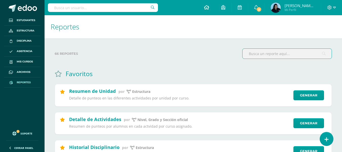
click at [209, 10] on span at bounding box center [206, 8] width 5 height 6
click at [209, 7] on icon at bounding box center [206, 7] width 5 height 5
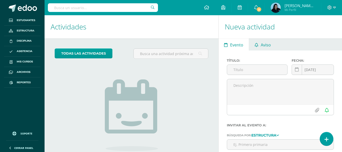
click at [266, 44] on span "Aviso" at bounding box center [266, 45] width 10 height 12
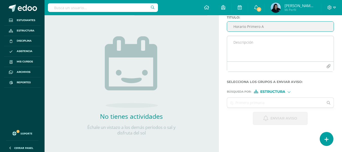
type input "Horario Primero A"
click at [236, 40] on textarea at bounding box center [280, 48] width 107 height 25
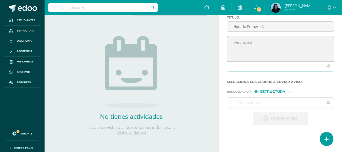
paste textarea "Buenos días, padres de familia de Primero Primaria: Un gusto saludarles por est…"
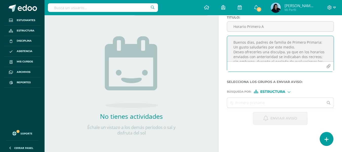
scroll to position [27, 0]
type textarea "Buenos días, padres de familia de Primero Primaria: Un gusto saludarles por est…"
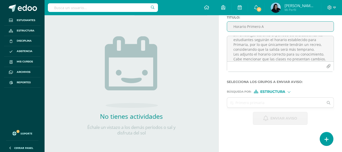
click at [246, 25] on input "Horario Primero A" at bounding box center [280, 27] width 107 height 10
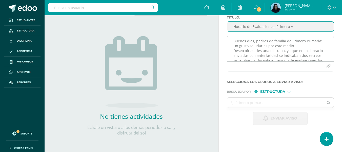
scroll to position [0, 0]
type input "Horario de Evaluaciones, Primero A"
click at [322, 42] on textarea "Buenos días, padres de familia de Primero Primaria: Un gusto saludarles por est…" at bounding box center [280, 48] width 107 height 25
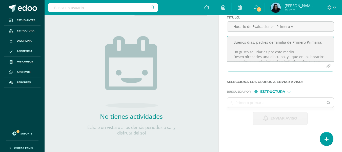
click at [299, 53] on textarea "Buenos días, padres de familia de Primero Primaria: Un gusto saludarles por est…" at bounding box center [280, 48] width 107 height 25
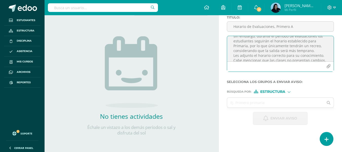
scroll to position [40, 0]
click at [313, 46] on textarea "Buenos días, padres de familia de Primero Primaria: Un gusto saludarles por est…" at bounding box center [280, 48] width 107 height 25
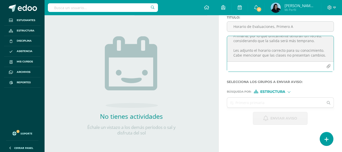
click at [325, 55] on textarea "Buenos días, padres de familia de Primero Primaria: Un gusto saludarles por est…" at bounding box center [280, 48] width 107 height 25
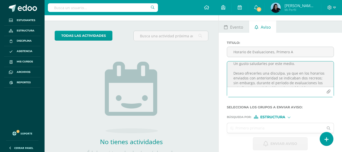
scroll to position [54, 0]
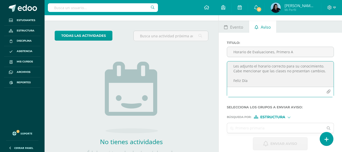
drag, startPoint x: 233, startPoint y: 68, endPoint x: 255, endPoint y: 80, distance: 25.1
click at [255, 80] on textarea "Buenos días, padres de familia de Primero Primaria: Un gusto saludarles por est…" at bounding box center [280, 73] width 107 height 25
type textarea "Buenos días, padres de familia de Primero Primaria: Un gusto saludarles por est…"
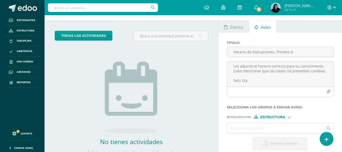
click at [327, 102] on div at bounding box center [279, 103] width 107 height 4
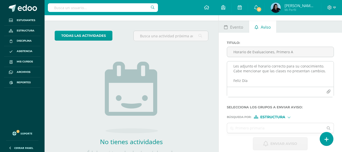
click at [327, 90] on icon "button" at bounding box center [328, 91] width 4 height 4
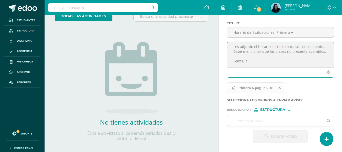
scroll to position [43, 0]
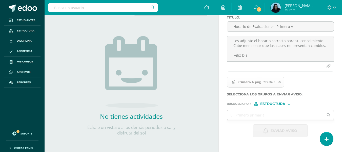
click at [287, 100] on div "Búsqueda por : Estructura Estructura Persona" at bounding box center [280, 102] width 107 height 8
click at [288, 103] on div at bounding box center [289, 103] width 3 height 3
click at [288, 103] on div at bounding box center [289, 104] width 2 height 2
click at [253, 111] on input "text" at bounding box center [275, 115] width 97 height 10
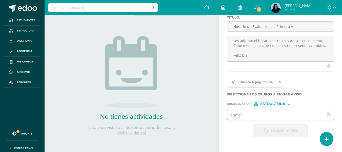
type input "primero"
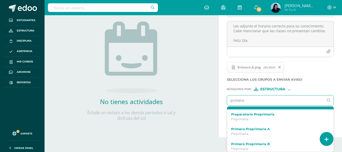
scroll to position [51, 0]
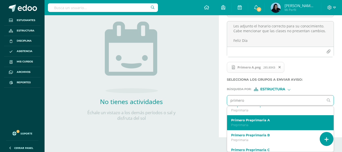
click at [273, 122] on label "Primero Preprimaria A" at bounding box center [278, 120] width 95 height 4
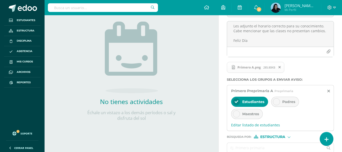
scroll to position [0, 0]
click at [275, 103] on icon at bounding box center [277, 102] width 4 height 4
click at [239, 101] on div at bounding box center [236, 101] width 7 height 7
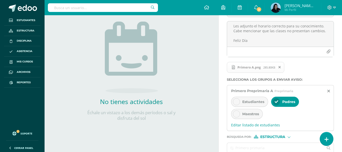
click at [234, 113] on div at bounding box center [236, 113] width 7 height 7
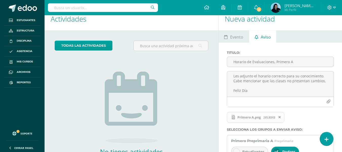
scroll to position [84, 0]
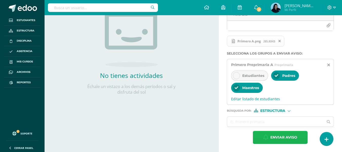
click at [281, 135] on span "Enviar aviso" at bounding box center [283, 137] width 27 height 12
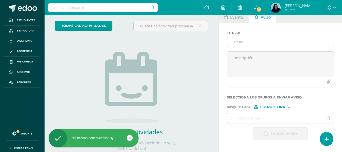
scroll to position [0, 0]
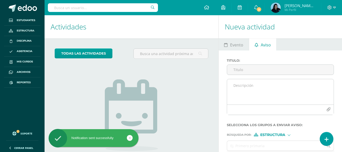
click at [232, 84] on textarea at bounding box center [280, 91] width 107 height 25
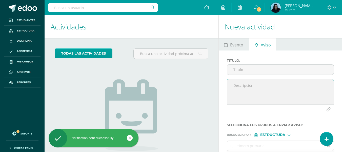
paste textarea "Buenos días, padres de familia de Primero Primaria: Un gusto saludarles por est…"
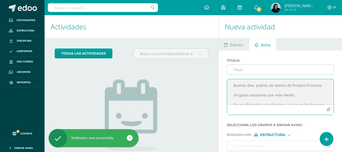
type textarea "Buenos días, padres de familia de Primero Primaria: Un gusto saludarles por est…"
click at [245, 71] on input "Titulo :" at bounding box center [280, 70] width 107 height 10
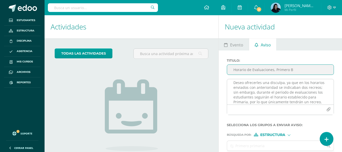
scroll to position [51, 0]
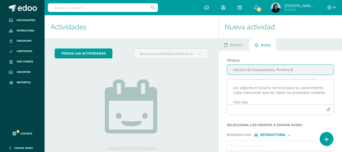
type input "Horario de Evaluaciones, Primero B"
click at [329, 109] on icon "button" at bounding box center [328, 109] width 4 height 4
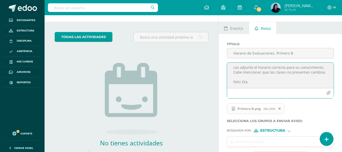
scroll to position [43, 0]
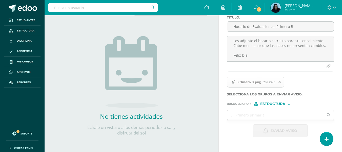
click at [290, 110] on input "text" at bounding box center [275, 115] width 97 height 10
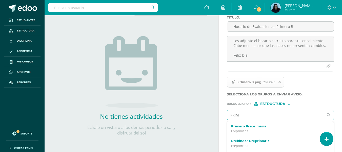
type input "PRI"
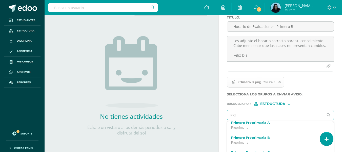
scroll to position [76, 0]
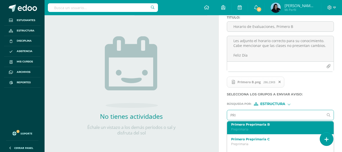
click at [259, 126] on div "Primero Preprimaria B Preprimaria" at bounding box center [278, 126] width 95 height 9
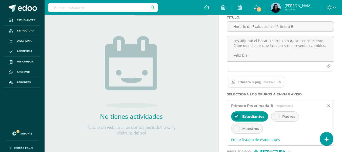
scroll to position [0, 0]
click at [278, 118] on icon at bounding box center [277, 116] width 4 height 4
click at [235, 116] on icon at bounding box center [237, 116] width 4 height 4
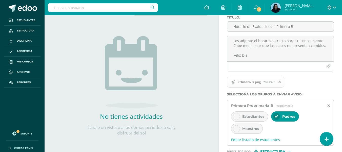
click at [235, 130] on icon at bounding box center [237, 129] width 4 height 4
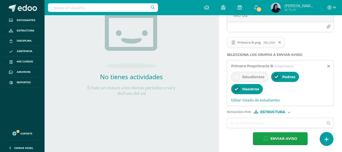
scroll to position [84, 0]
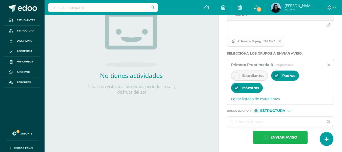
click at [274, 137] on span "Enviar aviso" at bounding box center [283, 137] width 27 height 12
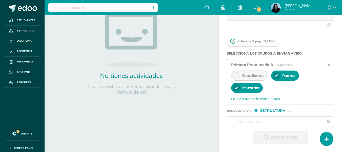
scroll to position [43, 0]
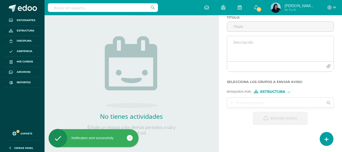
click at [236, 41] on textarea at bounding box center [280, 48] width 107 height 25
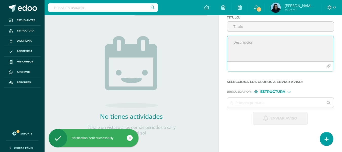
paste textarea "Buenos días, padres de familia de Primero Primaria: Un gusto saludarles por est…"
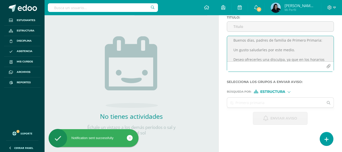
scroll to position [0, 0]
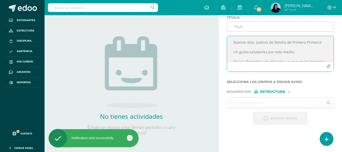
type textarea "Buenos días, padres de familia de Primero Primaria: Un gusto saludarles por est…"
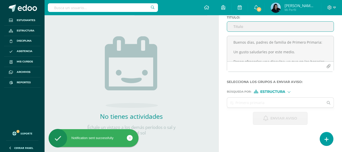
click at [245, 25] on input "Titulo :" at bounding box center [280, 27] width 107 height 10
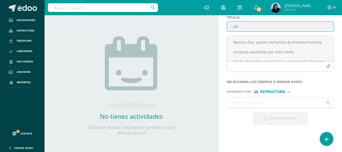
type input "p"
type input "h"
click at [268, 27] on input "Horario de evaluciones, Primero C" at bounding box center [280, 27] width 107 height 10
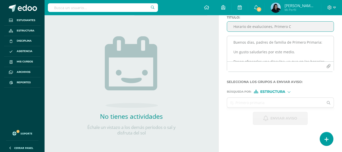
type input "Horario de evaluciones, Primero C"
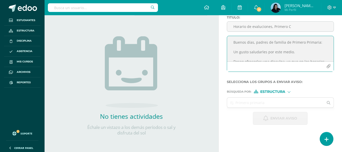
click at [329, 65] on icon "button" at bounding box center [328, 66] width 4 height 4
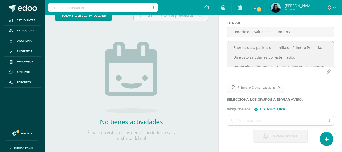
scroll to position [43, 0]
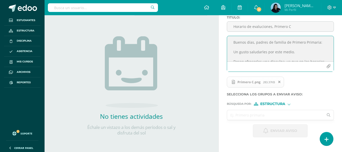
click at [286, 115] on input "text" at bounding box center [275, 115] width 97 height 10
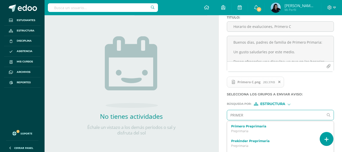
type input "PRIMERO"
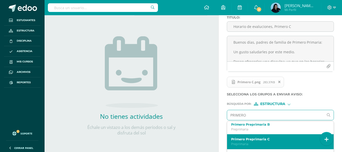
click at [253, 138] on label "Primero Preprimaria C" at bounding box center [278, 139] width 95 height 4
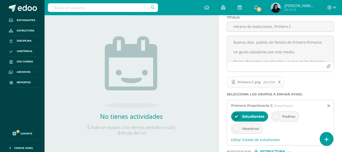
scroll to position [0, 0]
click at [275, 115] on icon at bounding box center [277, 116] width 4 height 4
click at [238, 116] on icon at bounding box center [237, 116] width 4 height 4
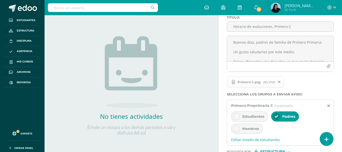
click at [236, 129] on icon at bounding box center [237, 129] width 4 height 4
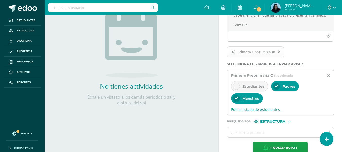
scroll to position [84, 0]
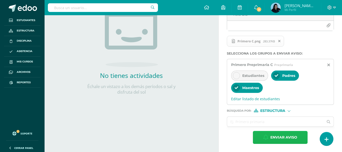
click at [286, 134] on span "Enviar aviso" at bounding box center [283, 137] width 27 height 12
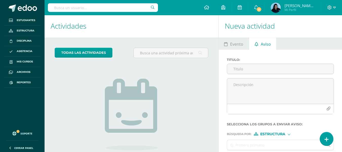
scroll to position [0, 0]
